Goal: Book appointment/travel/reservation

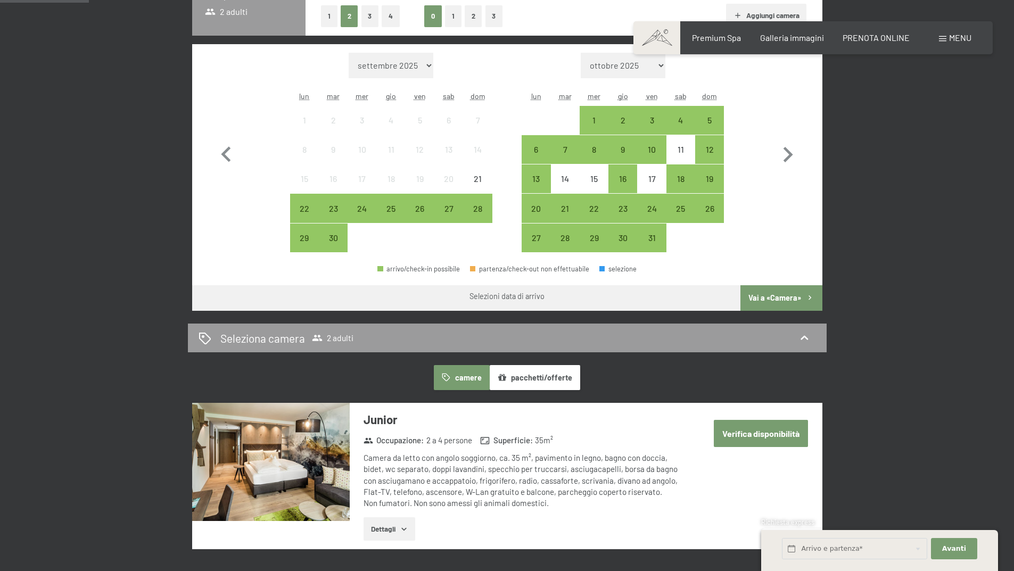
scroll to position [213, 0]
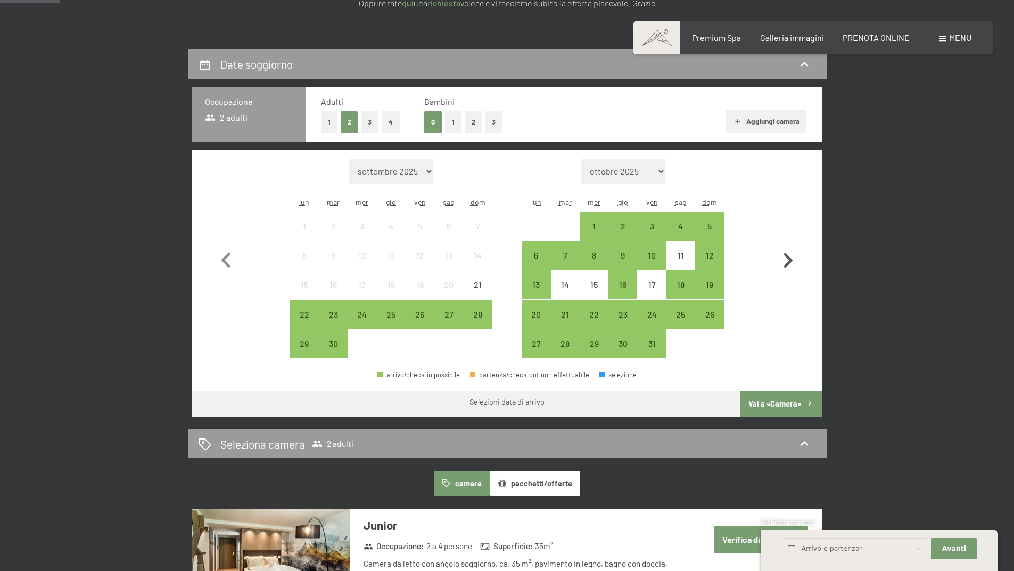
click at [791, 256] on icon "button" at bounding box center [787, 260] width 31 height 31
select select "[DATE]"
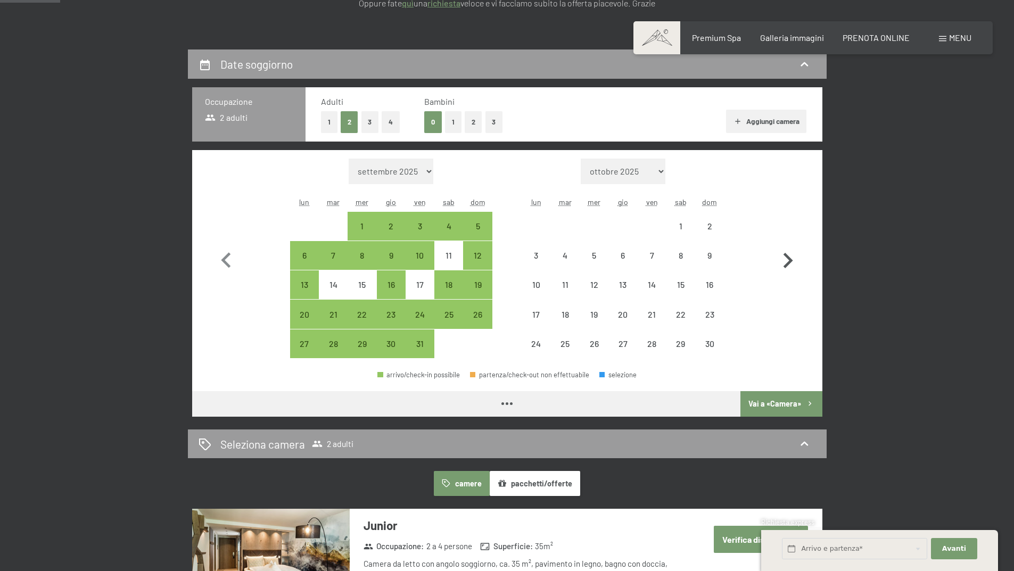
click at [791, 256] on icon "button" at bounding box center [787, 260] width 31 height 31
select select "[DATE]"
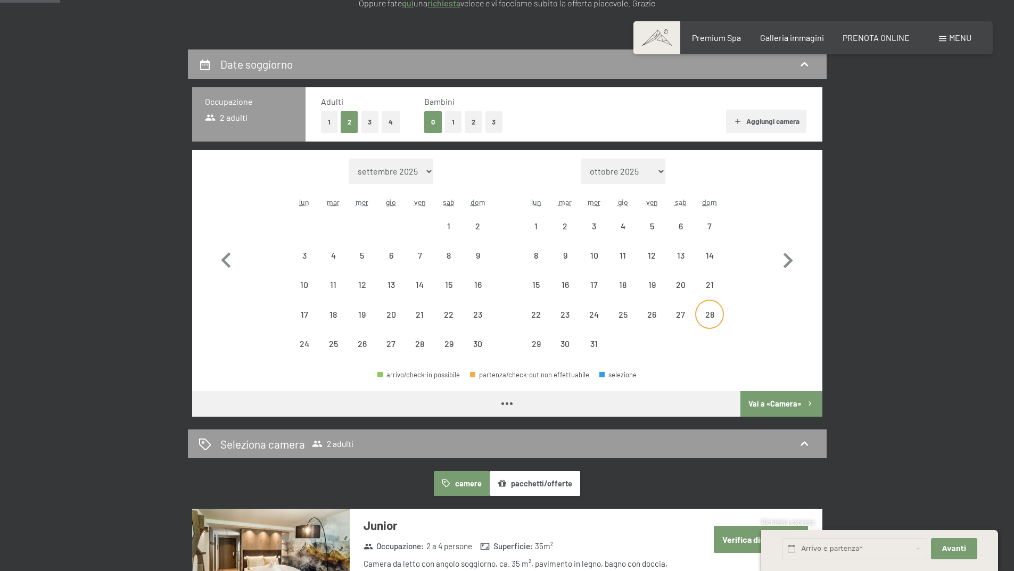
select select "[DATE]"
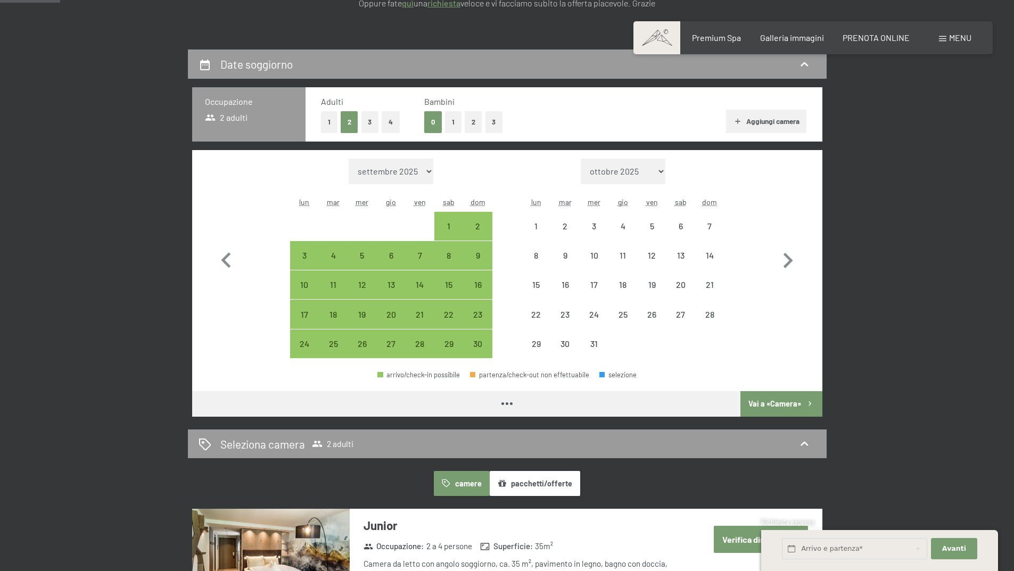
select select "[DATE]"
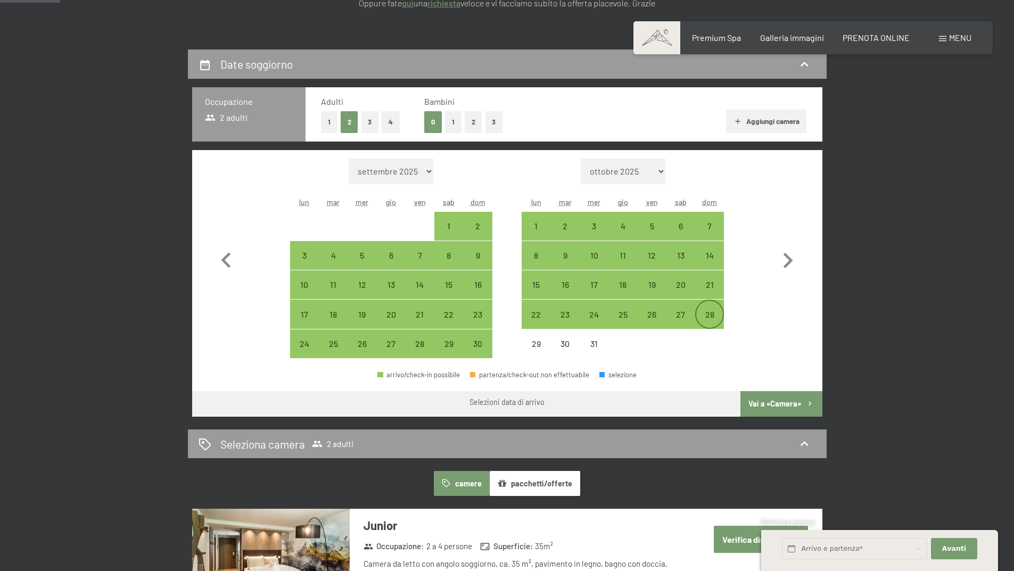
click at [712, 315] on div "28" at bounding box center [709, 323] width 27 height 27
select select "[DATE]"
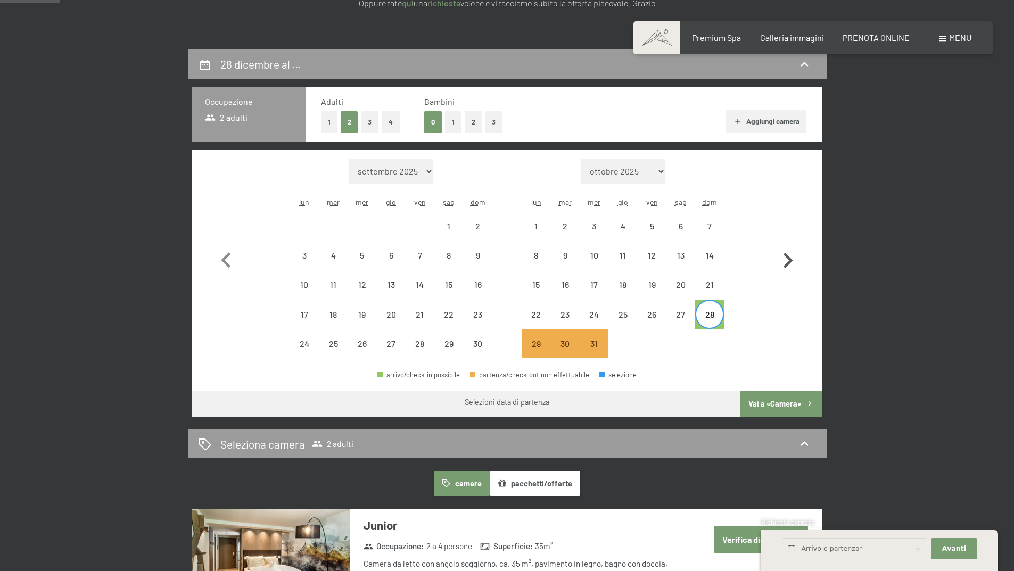
click at [790, 258] on icon "button" at bounding box center [787, 260] width 31 height 31
select select "[DATE]"
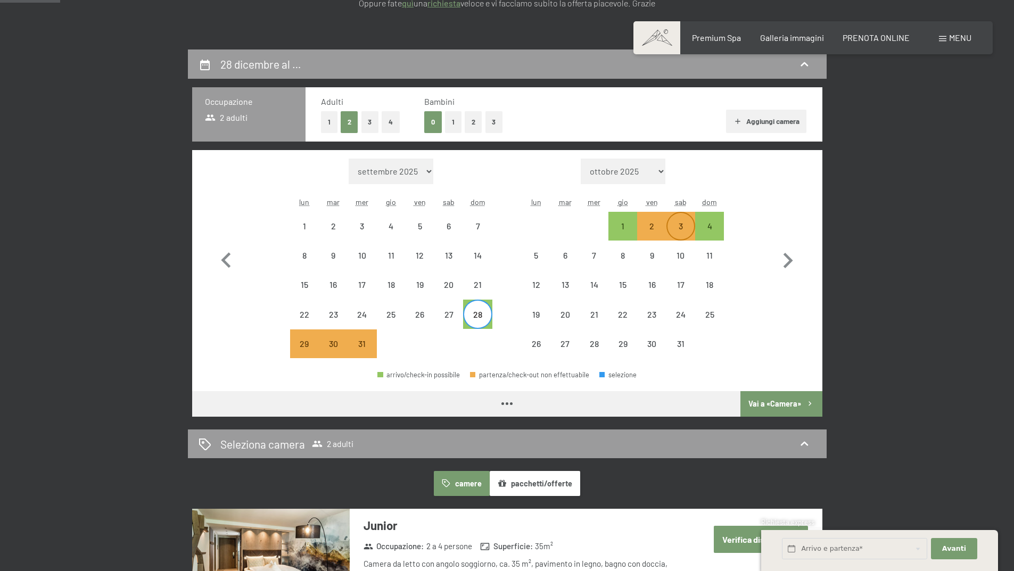
select select "[DATE]"
click at [704, 228] on div "4" at bounding box center [709, 235] width 27 height 27
select select "[DATE]"
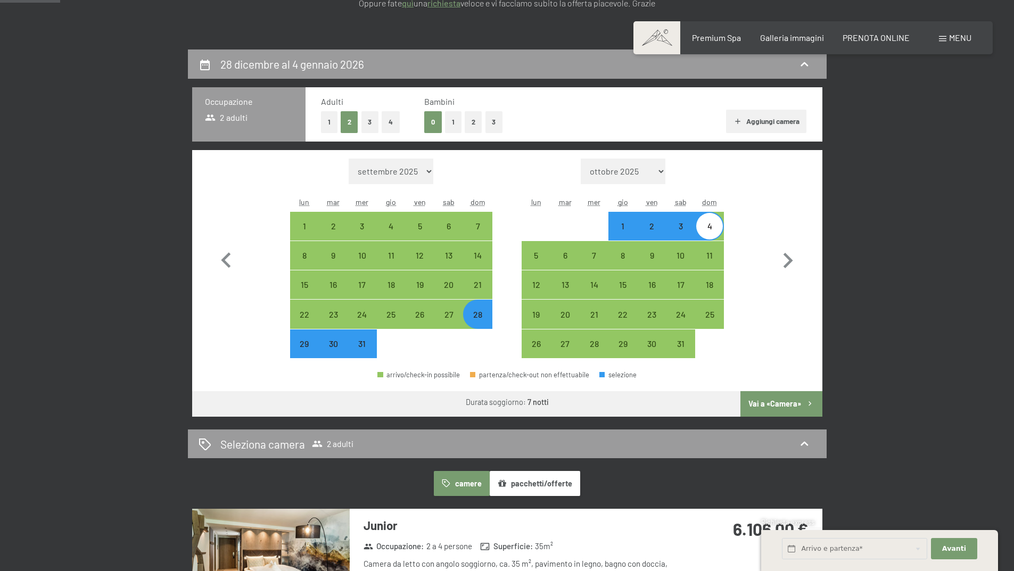
click at [766, 403] on button "Vai a «Camera»" at bounding box center [780, 404] width 81 height 26
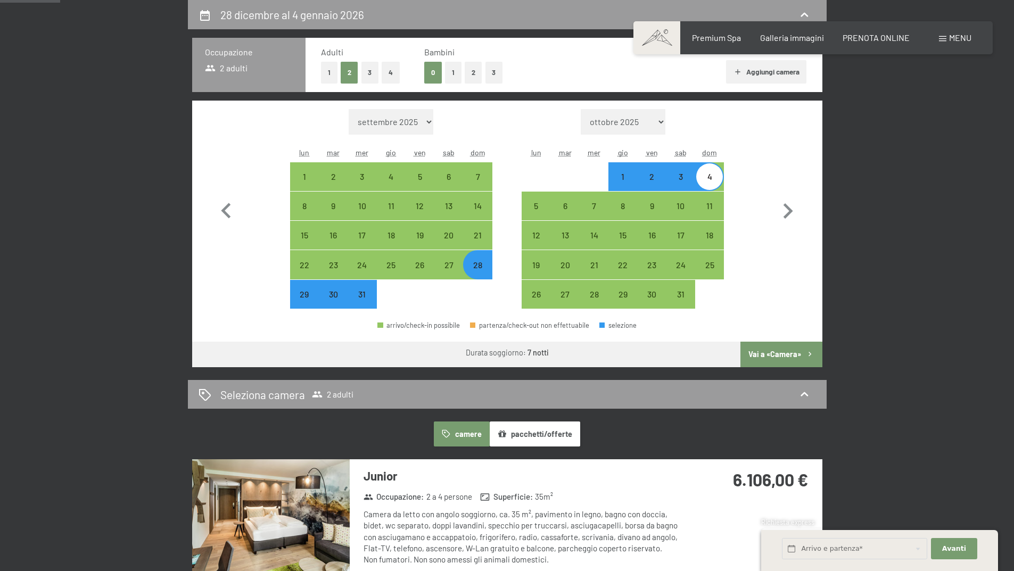
select select "[DATE]"
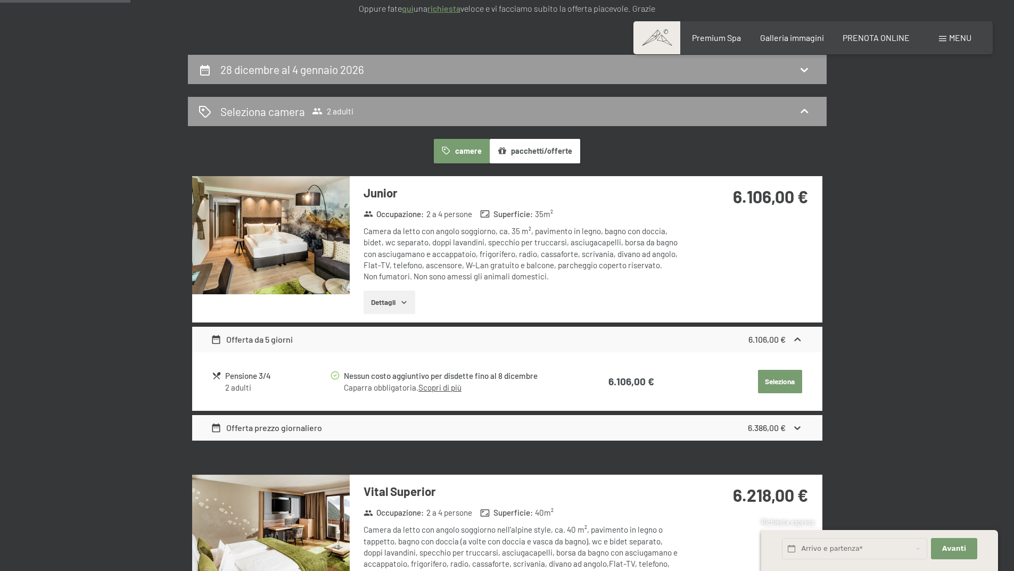
scroll to position [49, 0]
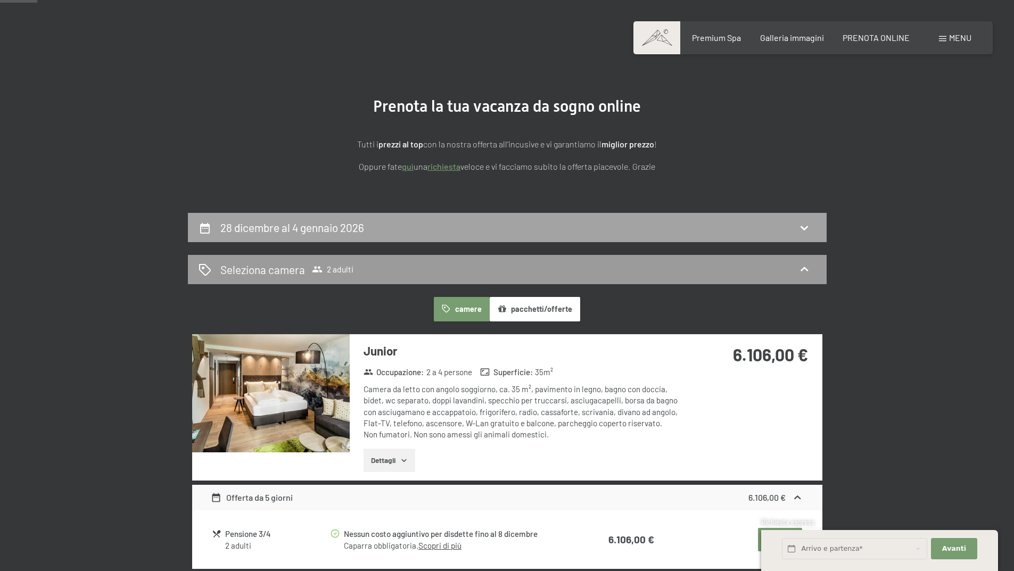
click at [510, 225] on div "28 dicembre al 4 gennaio 2026" at bounding box center [507, 227] width 617 height 15
select select "[DATE]"
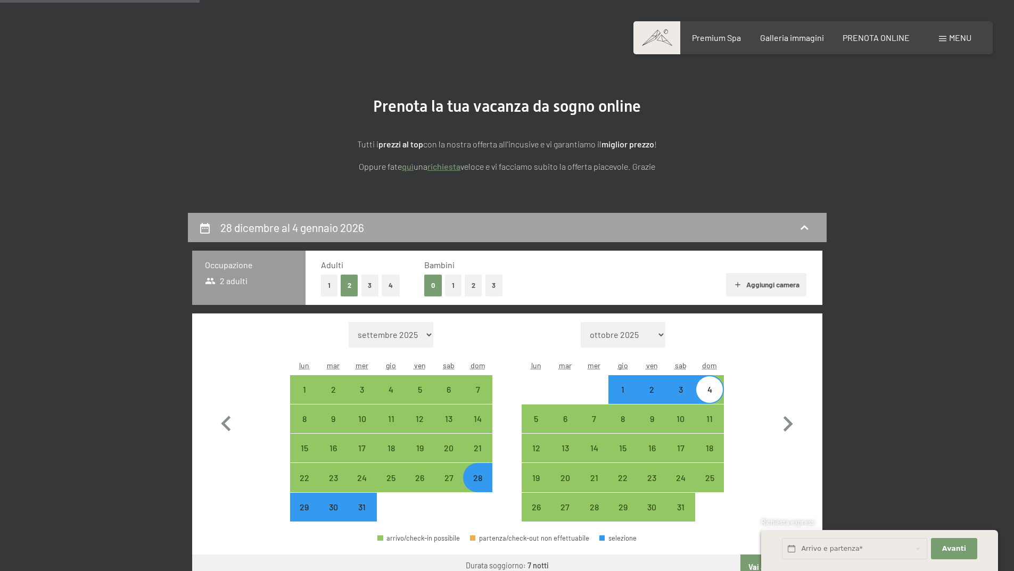
scroll to position [262, 0]
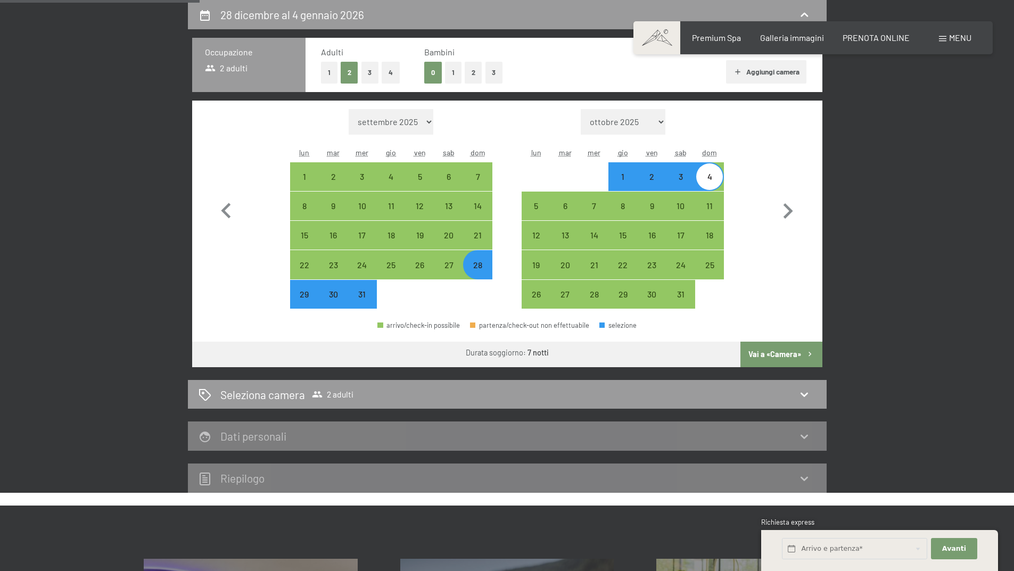
click at [480, 263] on div "28" at bounding box center [477, 274] width 27 height 27
select select "[DATE]"
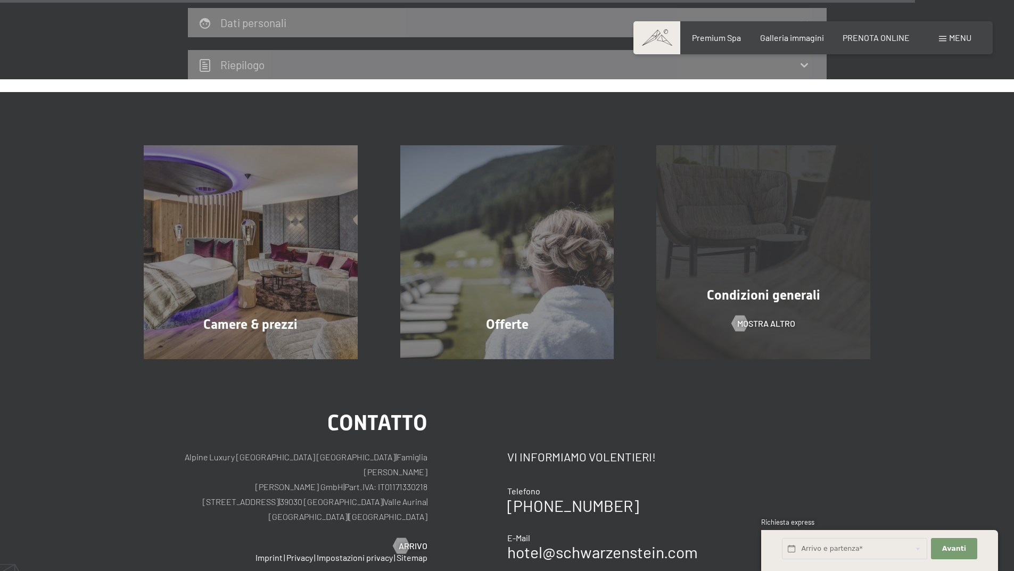
scroll to position [901, 0]
